Goal: Task Accomplishment & Management: Manage account settings

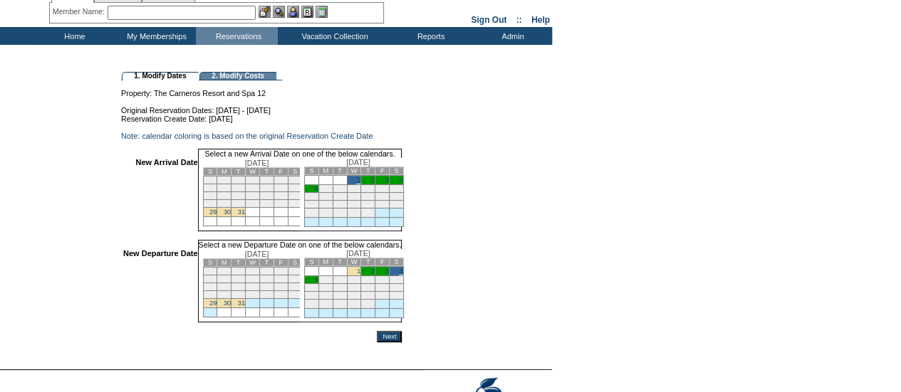
scroll to position [141, 0]
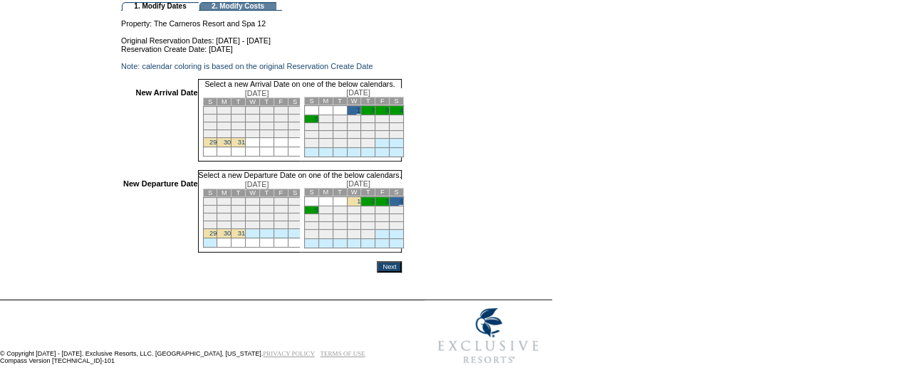
click at [402, 266] on input "Next" at bounding box center [389, 266] width 25 height 11
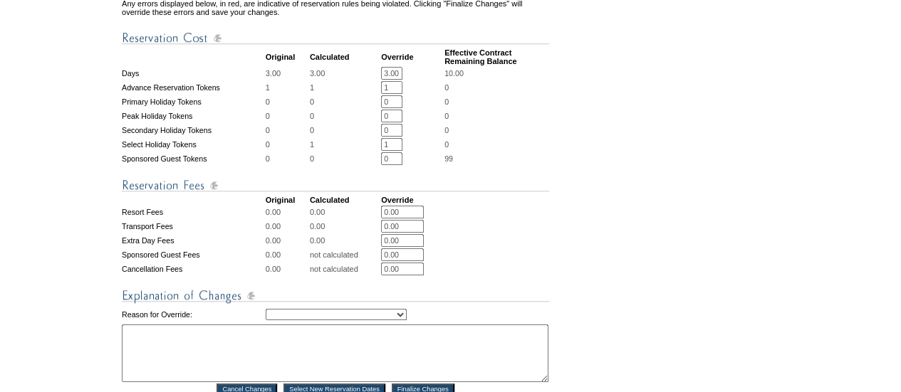
scroll to position [585, 0]
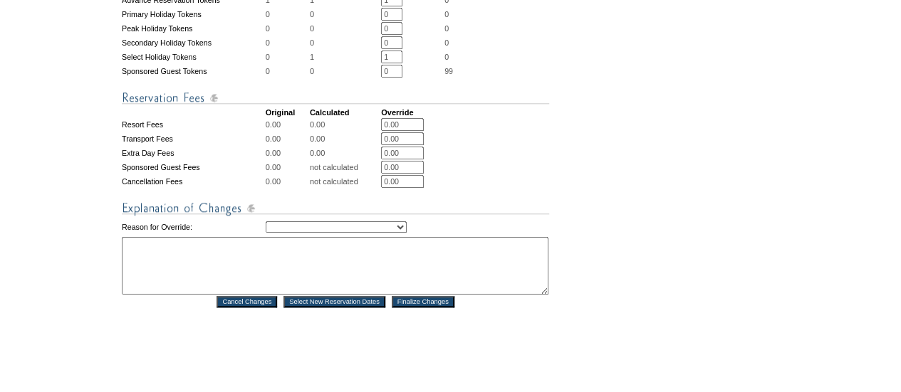
click at [340, 233] on select "Creating Continuous Stay Days Rebooked After Cancellation Editing Occupant Expe…" at bounding box center [336, 226] width 141 height 11
select select "1043"
click at [266, 233] on select "Creating Continuous Stay Days Rebooked After Cancellation Editing Occupant Expe…" at bounding box center [336, 226] width 141 height 11
click at [277, 288] on textarea at bounding box center [335, 266] width 427 height 58
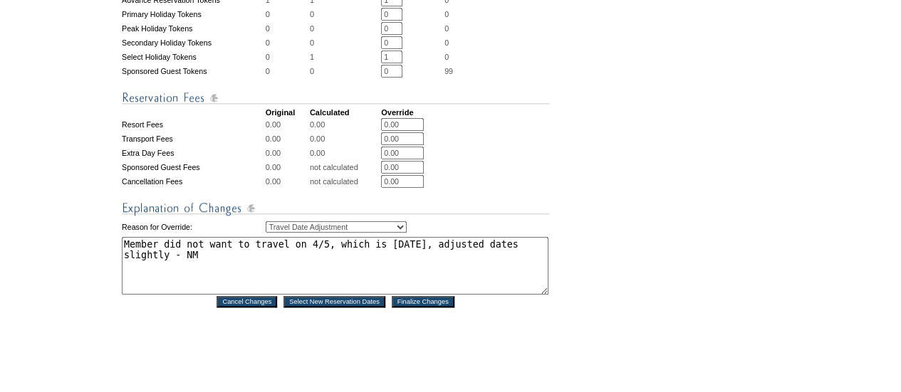
type textarea "Member did not want to travel on 4/5, which is [DATE], adjusted dates slightly …"
click at [447, 308] on input "Finalize Changes" at bounding box center [423, 301] width 63 height 11
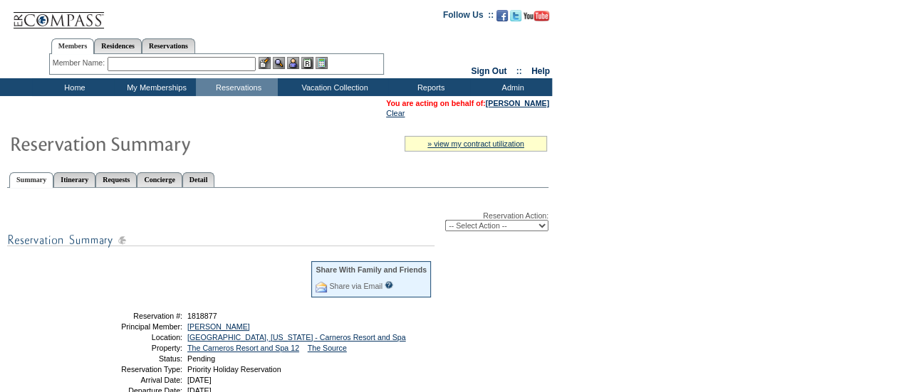
click at [135, 69] on input "text" at bounding box center [182, 64] width 148 height 14
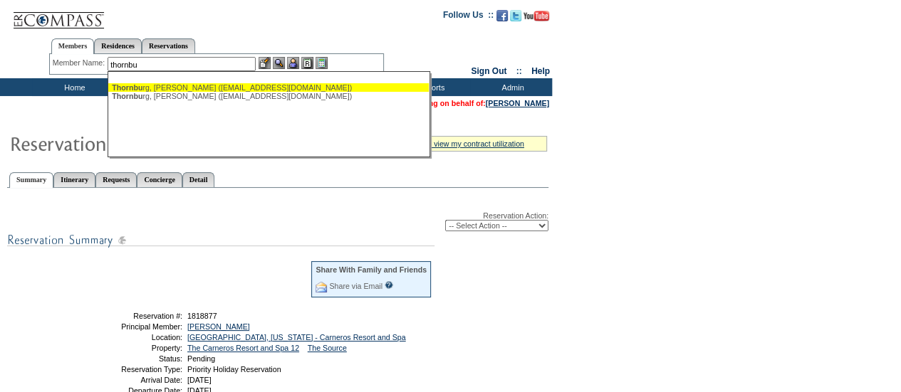
click at [155, 88] on div "Thornbu rg, Stephanie (tsmbthornburg@sbcglobal.net)" at bounding box center [268, 87] width 313 height 9
type input "Thornburg, Stephanie (tsmbthornburg@sbcglobal.net)"
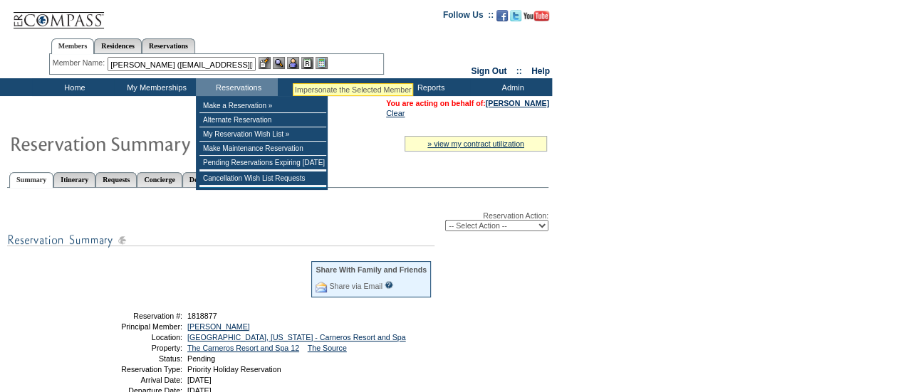
click at [293, 66] on img at bounding box center [293, 63] width 12 height 12
click at [282, 62] on img at bounding box center [279, 63] width 12 height 12
